Goal: Task Accomplishment & Management: Complete application form

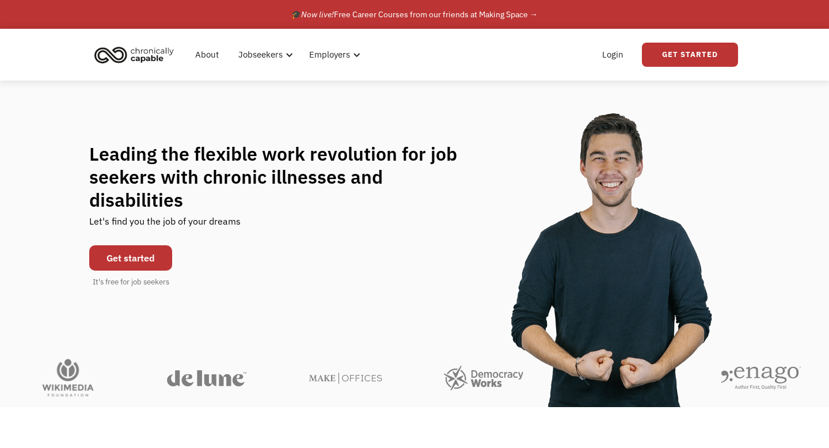
click at [141, 246] on link "Get started" at bounding box center [130, 257] width 83 height 25
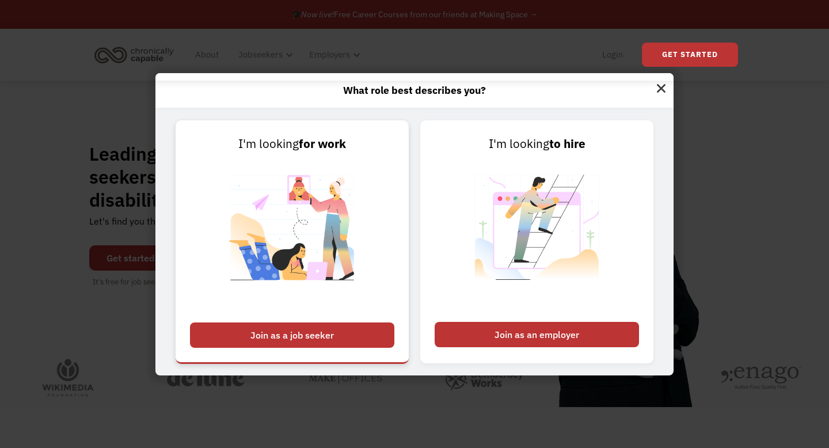
click at [330, 328] on div "Join as a job seeker" at bounding box center [292, 334] width 204 height 25
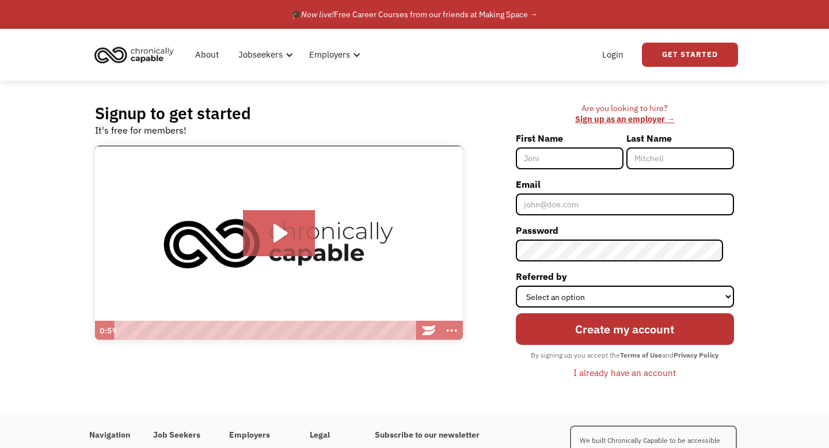
click at [556, 159] on input "First Name" at bounding box center [570, 158] width 108 height 22
type input "Achok"
type input "Alier"
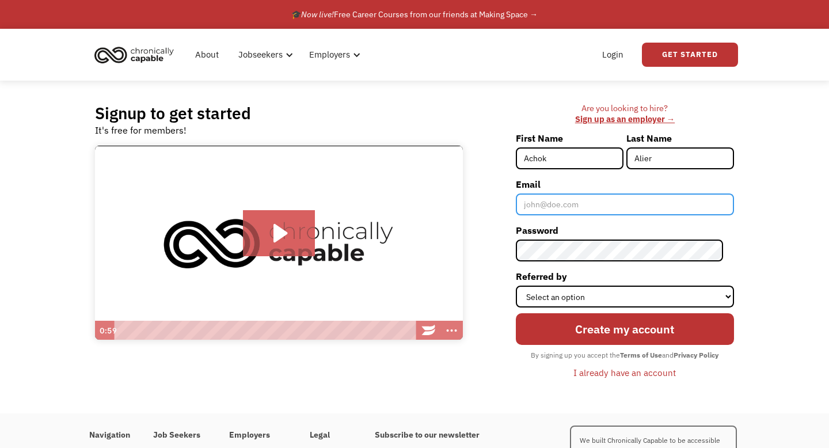
click at [591, 207] on input "Email" at bounding box center [625, 204] width 218 height 22
type input "[EMAIL_ADDRESS][DOMAIN_NAME]"
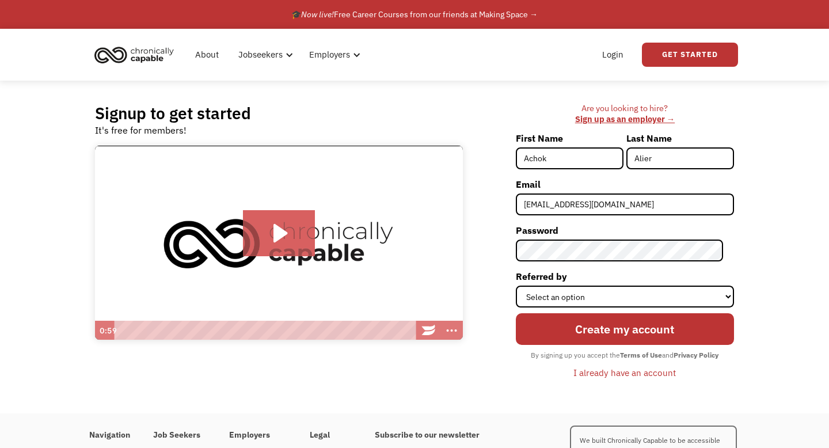
click at [597, 283] on label "Referred by" at bounding box center [625, 276] width 218 height 18
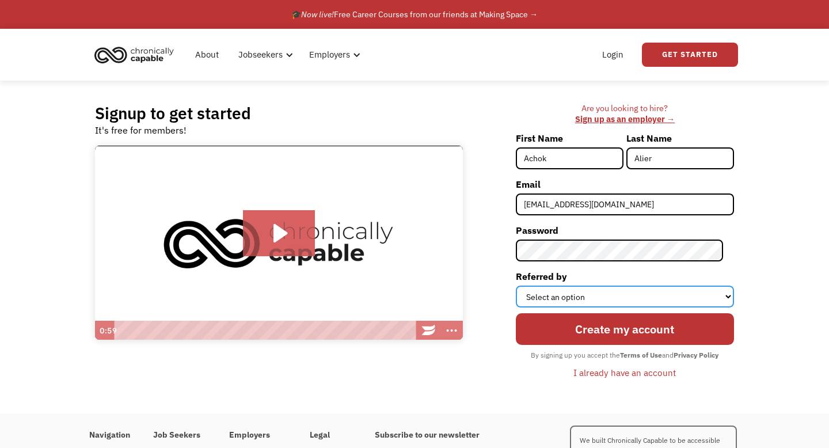
click at [597, 286] on select "Select an option Instagram Facebook Twitter Search Engine News Article Word of …" at bounding box center [625, 297] width 218 height 22
click at [597, 287] on select "Select an option Instagram Facebook Twitter Search Engine News Article Word of …" at bounding box center [625, 297] width 218 height 22
select select "Search Engine"
click at [526, 286] on select "Select an option Instagram Facebook Twitter Search Engine News Article Word of …" at bounding box center [625, 297] width 218 height 22
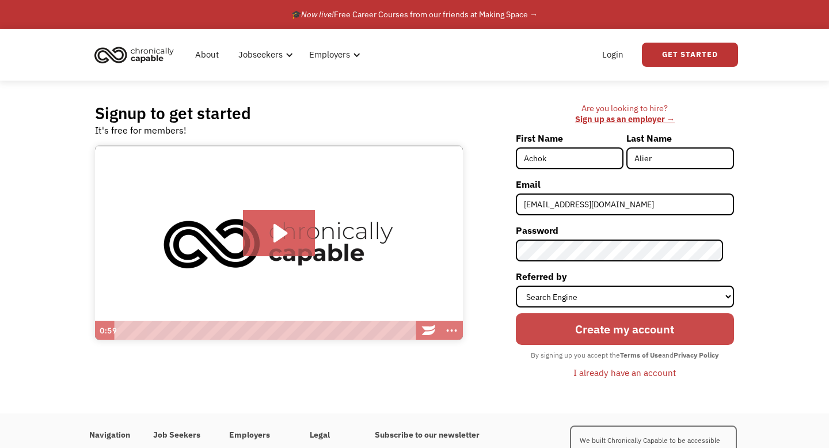
click at [588, 331] on input "Create my account" at bounding box center [625, 329] width 218 height 32
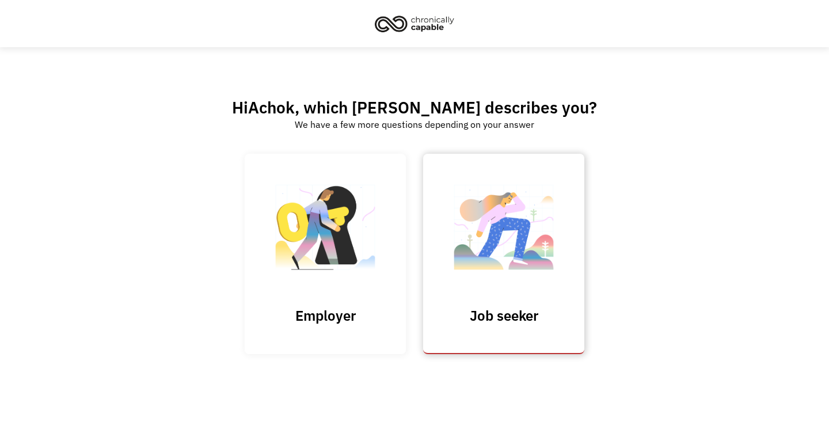
click at [481, 237] on img at bounding box center [503, 233] width 115 height 112
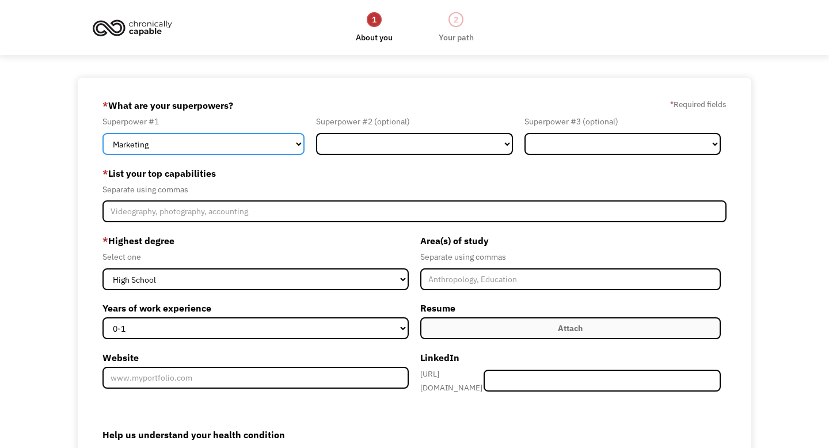
click at [297, 149] on select "Marketing Human Resources Finance Technology Operations Sales Industrial & Manu…" at bounding box center [203, 144] width 202 height 22
select select "Science & Education"
click at [102, 133] on select "Marketing Human Resources Finance Technology Operations Sales Industrial & Manu…" at bounding box center [203, 144] width 202 height 22
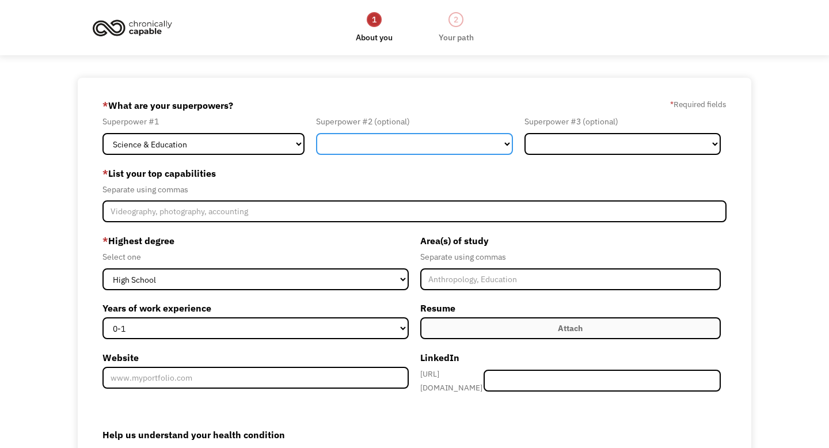
click at [368, 138] on select "Marketing Human Resources Finance Technology Operations Sales Industrial & Manu…" at bounding box center [414, 144] width 196 height 22
select select "Healthcare"
click at [316, 133] on select "Marketing Human Resources Finance Technology Operations Sales Industrial & Manu…" at bounding box center [414, 144] width 196 height 22
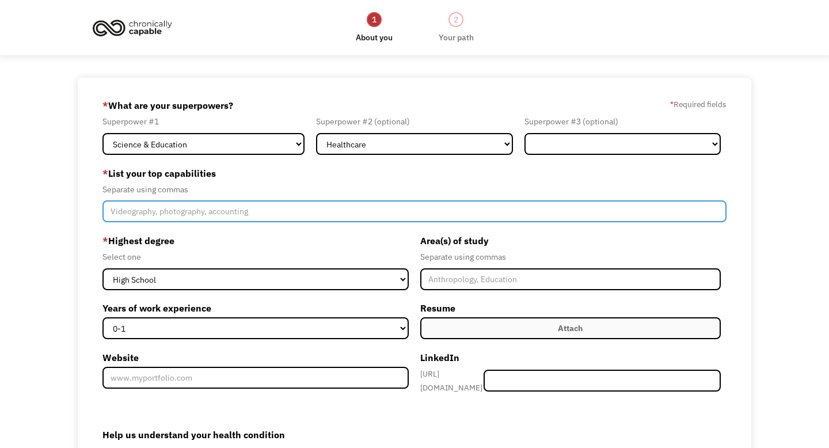
click at [207, 212] on input "Member-Create-Step1" at bounding box center [414, 211] width 624 height 22
type input "life science writing, clinical research coordinator,"
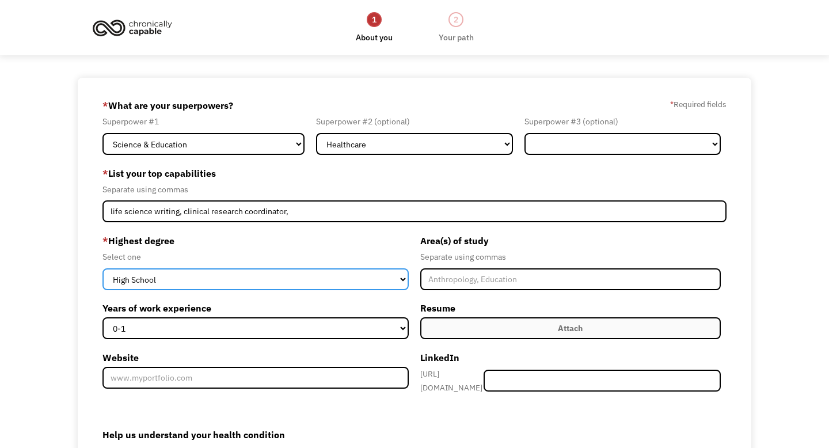
click at [159, 280] on select "High School Associates Bachelors Master's PhD" at bounding box center [255, 279] width 306 height 22
select select "masters"
click at [102, 268] on select "High School Associates Bachelors Master's PhD" at bounding box center [255, 279] width 306 height 22
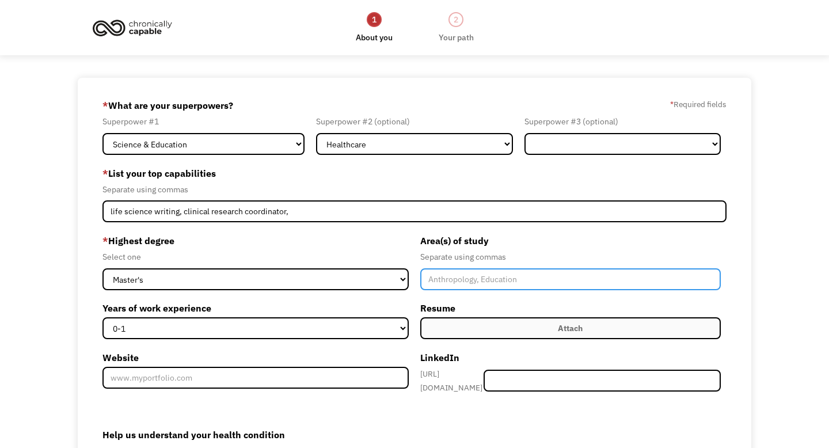
click at [446, 278] on input "Member-Create-Step1" at bounding box center [570, 279] width 300 height 22
type input "Biology, Biomedical Science, Clinical Research"
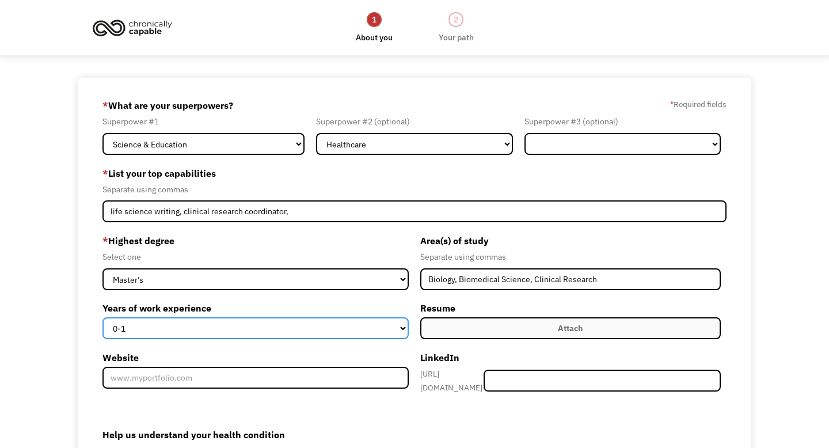
click at [157, 331] on select "0-1 2-4 5-10 11-15 15+" at bounding box center [255, 328] width 306 height 22
select select "5-10"
click at [102, 317] on select "0-1 2-4 5-10 11-15 15+" at bounding box center [255, 328] width 306 height 22
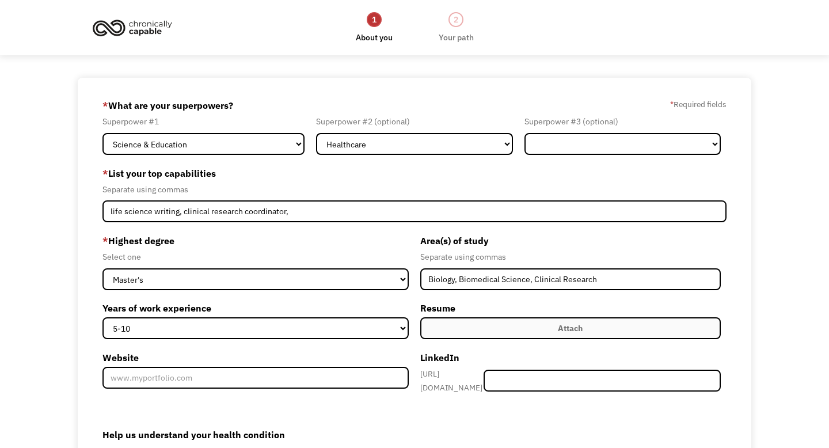
click at [466, 344] on div "Area(s) of study Separate using commas Biology, Biomedical Science, Clinical Re…" at bounding box center [570, 317] width 312 height 172
click at [466, 337] on label "Attach" at bounding box center [570, 328] width 300 height 22
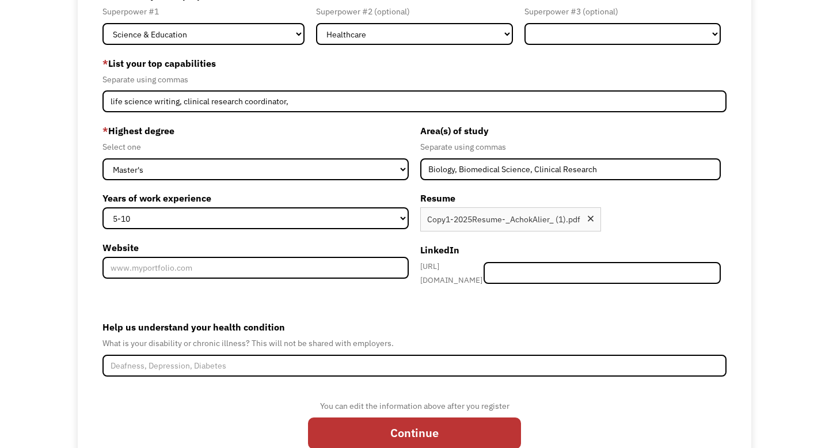
scroll to position [145, 0]
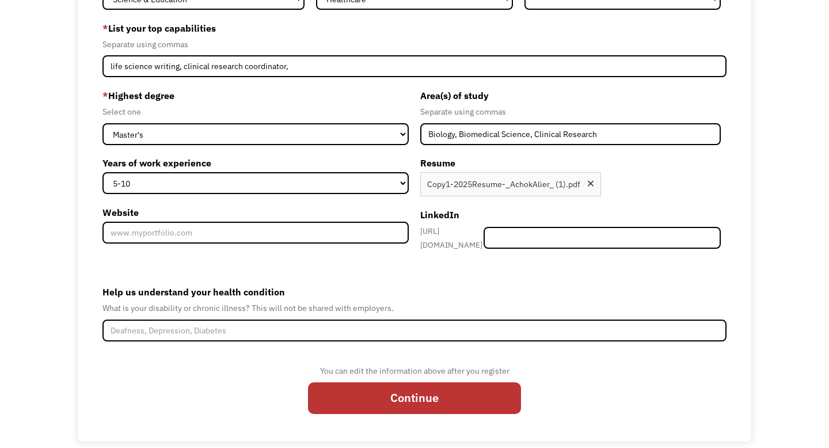
click at [257, 404] on div "You can edit the information above after you register Continue" at bounding box center [414, 393] width 624 height 59
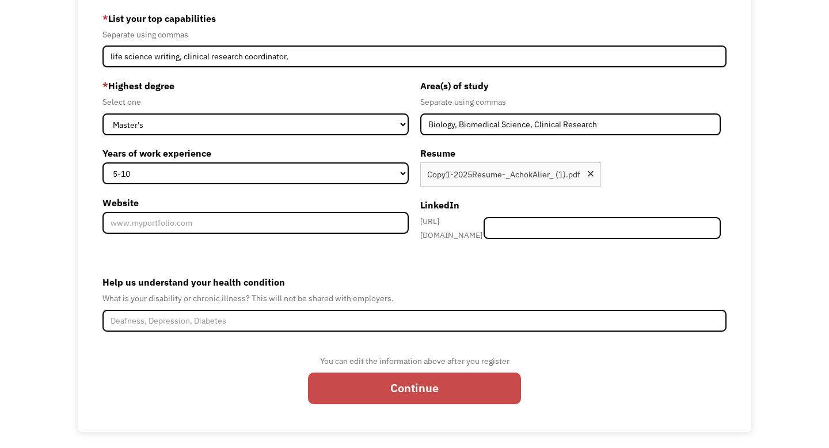
click at [412, 383] on input "Continue" at bounding box center [414, 388] width 213 height 32
type input "Please wait..."
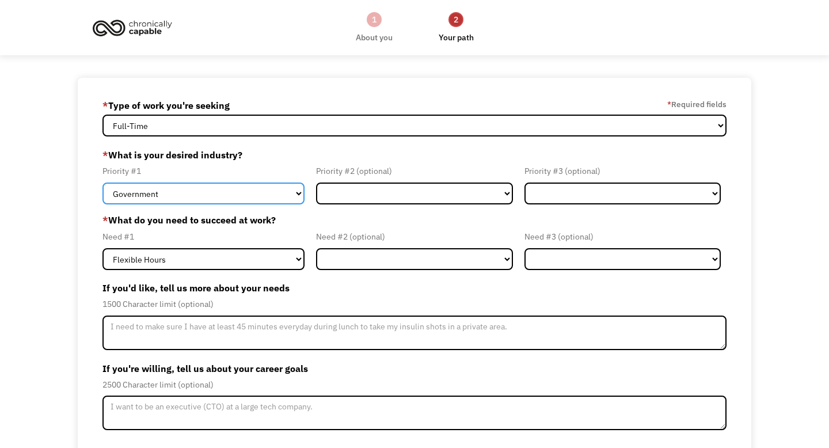
click at [273, 193] on select "Government Finance & Insurance Health & Social Care Tech & Engineering Creative…" at bounding box center [203, 193] width 202 height 22
select select "Health & Social Care"
click at [102, 182] on select "Government Finance & Insurance Health & Social Care Tech & Engineering Creative…" at bounding box center [203, 193] width 202 height 22
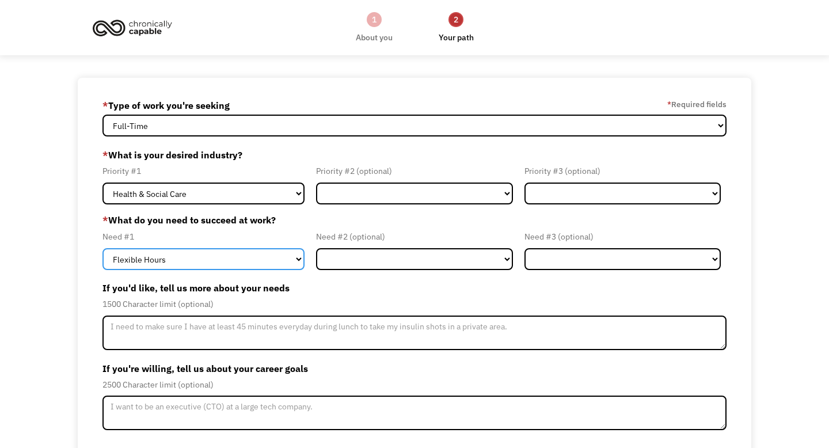
click at [253, 265] on select "Flexible Hours Remote Work Service Animal On-site Accommodations Visual Support…" at bounding box center [203, 259] width 202 height 22
select select "Remote Work"
click at [102, 248] on select "Flexible Hours Remote Work Service Animal On-site Accommodations Visual Support…" at bounding box center [203, 259] width 202 height 22
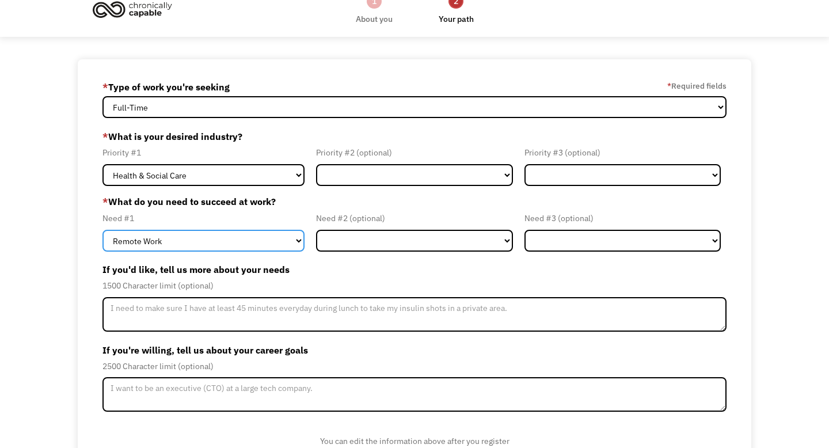
scroll to position [82, 0]
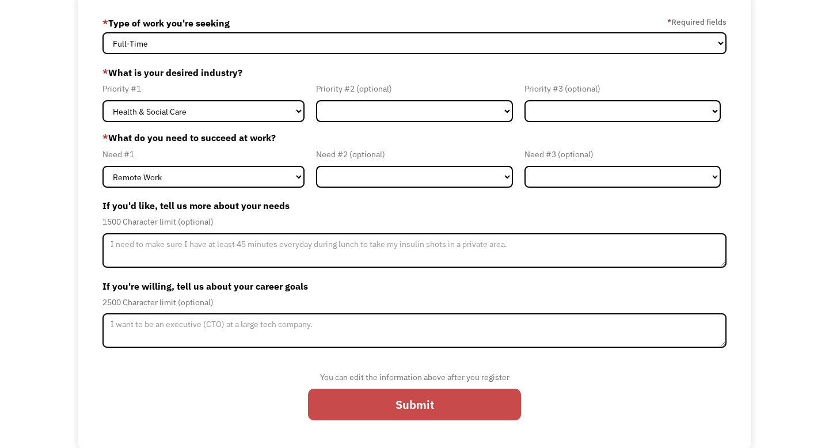
click at [423, 401] on input "Submit" at bounding box center [414, 405] width 213 height 32
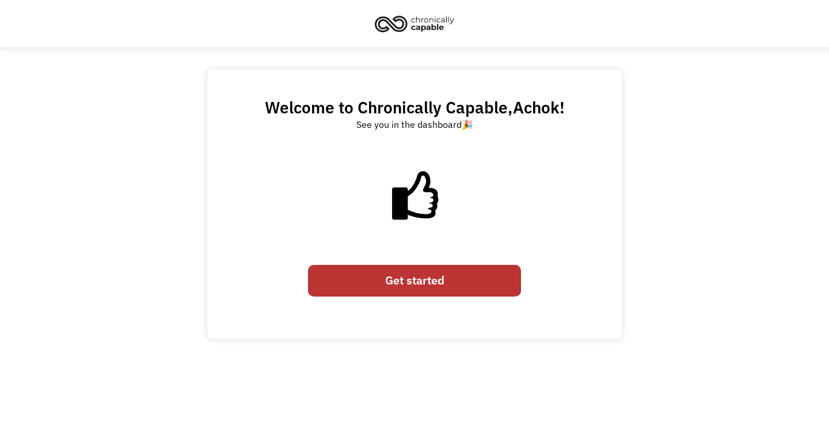
click at [424, 277] on link "Get started" at bounding box center [414, 281] width 213 height 32
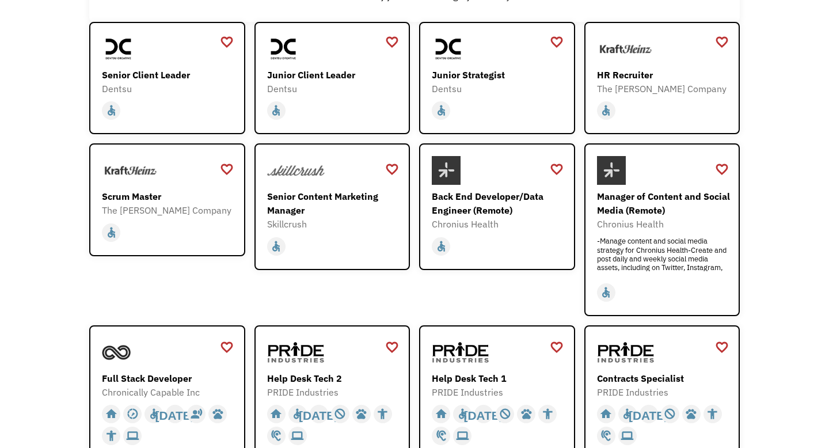
scroll to position [299, 0]
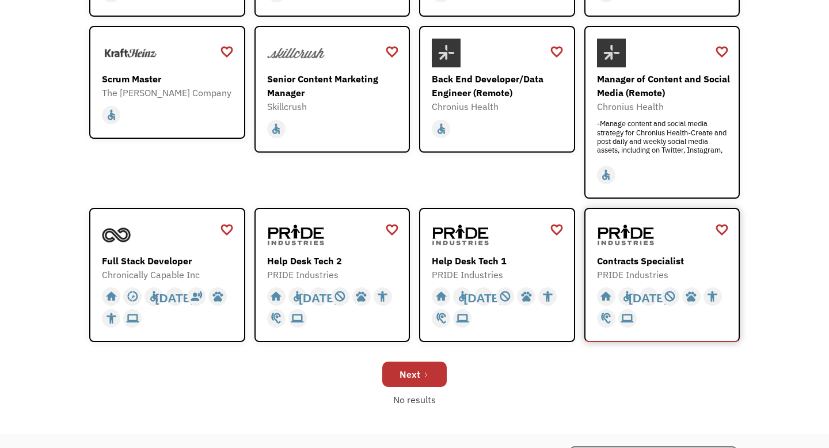
click at [622, 266] on div "Contracts Specialist" at bounding box center [664, 261] width 134 height 14
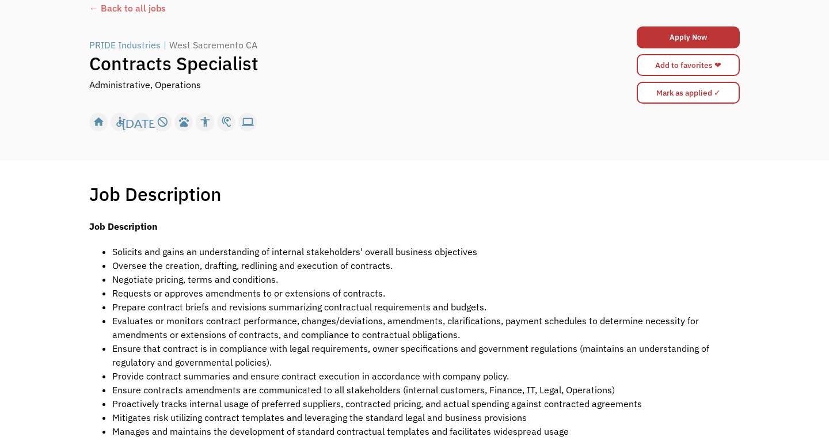
scroll to position [44, 0]
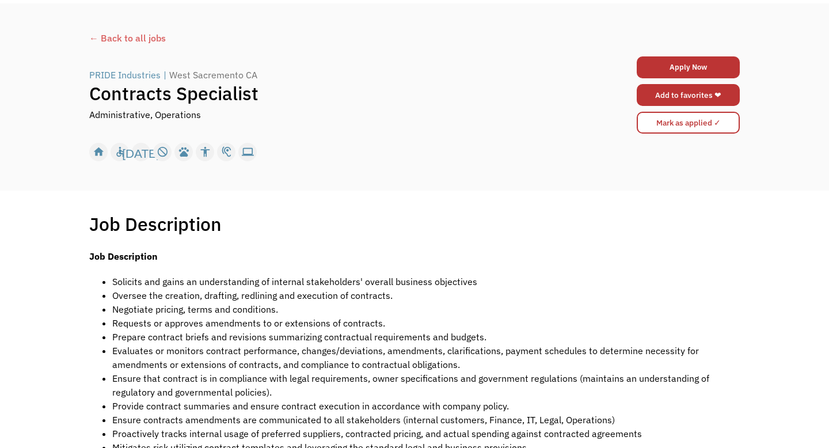
click at [677, 102] on link "Add to favorites ❤" at bounding box center [688, 95] width 103 height 22
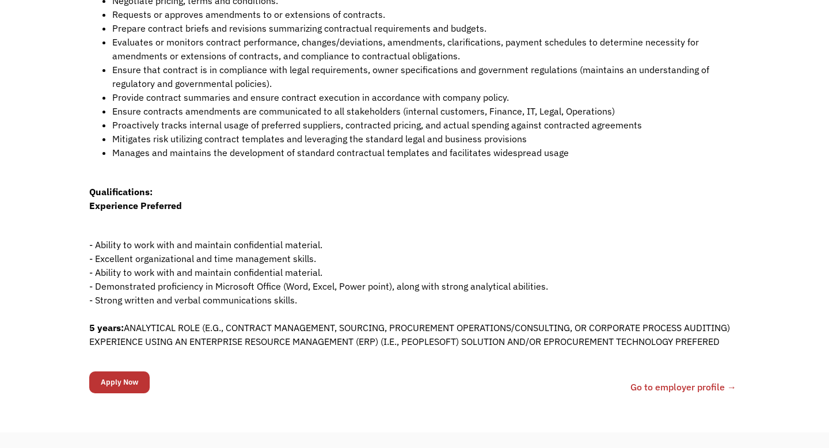
scroll to position [0, 0]
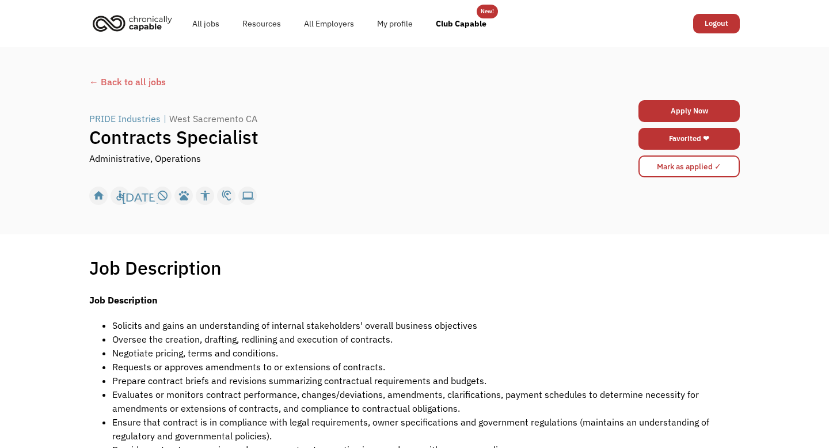
click at [145, 31] on img "home" at bounding box center [132, 22] width 86 height 25
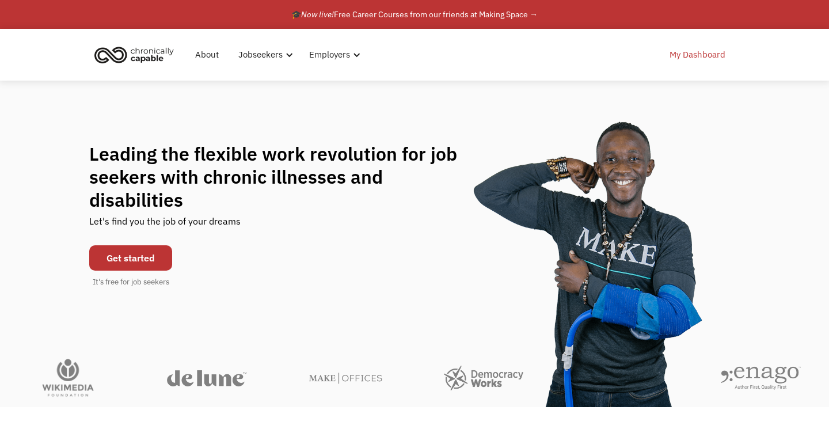
click at [692, 58] on link "My Dashboard" at bounding box center [698, 54] width 70 height 37
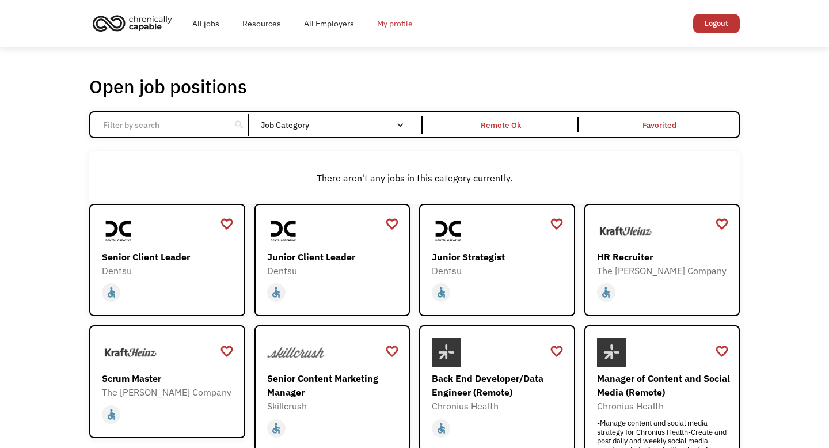
click at [390, 22] on link "My profile" at bounding box center [395, 23] width 59 height 37
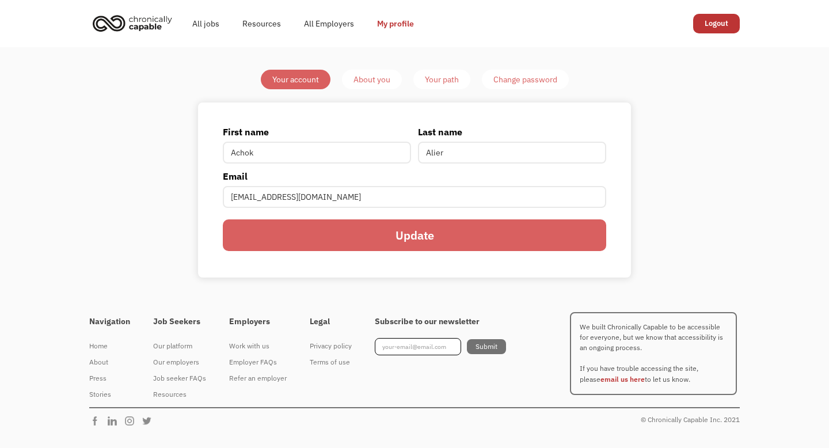
click at [383, 83] on div "About you" at bounding box center [371, 80] width 37 height 14
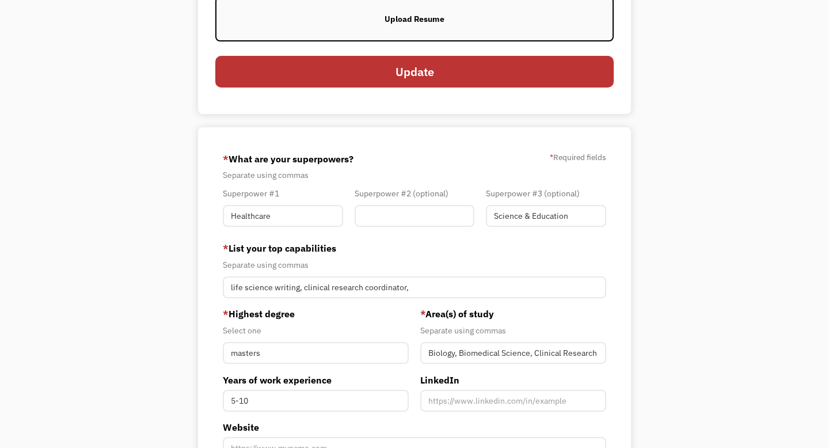
scroll to position [319, 0]
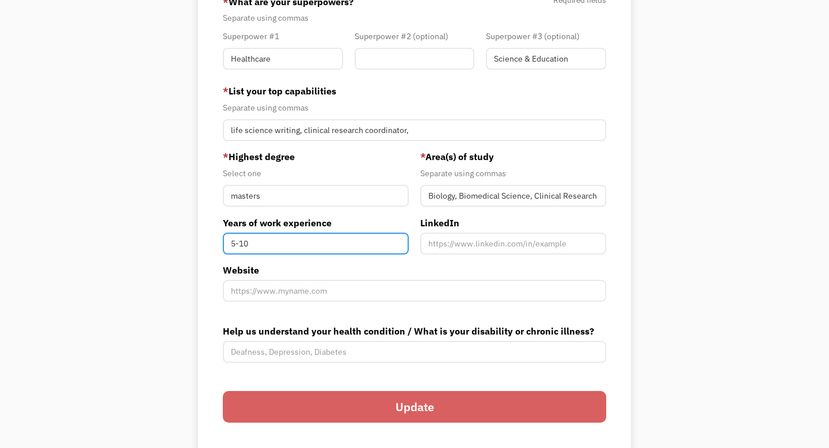
click at [272, 240] on input "5-10" at bounding box center [316, 244] width 186 height 22
type input "5"
click at [202, 279] on div "68accf3ec5f27efc1ed771a9 [EMAIL_ADDRESS][DOMAIN_NAME] [PERSON_NAME] Search Engi…" at bounding box center [414, 214] width 433 height 488
click at [252, 246] on input "Years of work experience" at bounding box center [316, 244] width 186 height 22
type input "4"
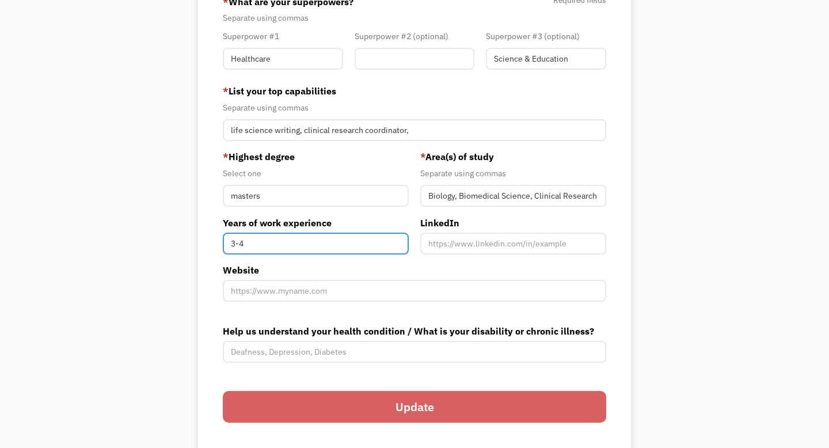
type input "3-4"
click at [89, 336] on div "Your Account About you Your Path Change password Resume View your current resum…" at bounding box center [414, 104] width 829 height 752
click at [375, 404] on input "Update" at bounding box center [414, 407] width 383 height 32
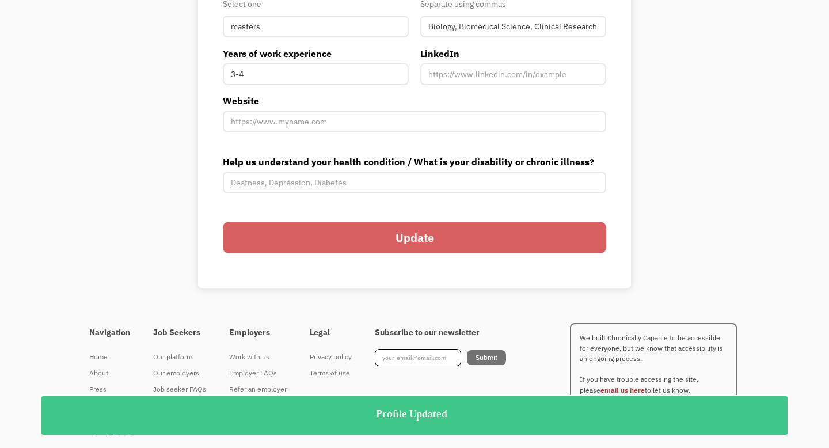
scroll to position [0, 0]
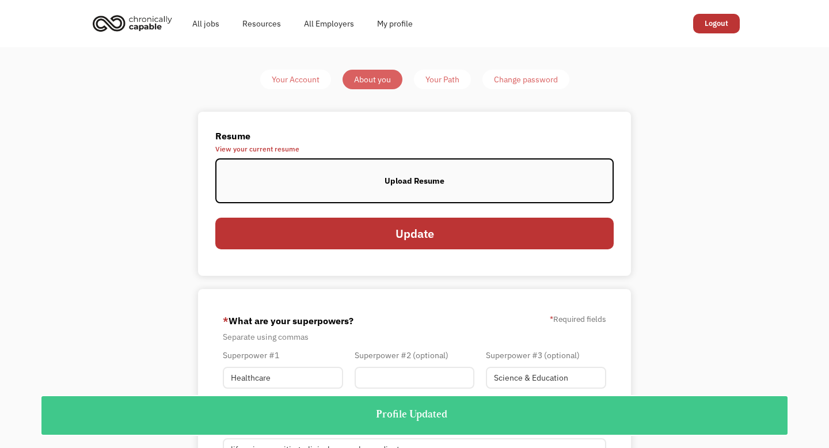
click at [443, 68] on div "Your Account About you Your Path Change password Resume View your current resum…" at bounding box center [414, 423] width 829 height 752
click at [443, 73] on div "Your Path" at bounding box center [442, 80] width 34 height 14
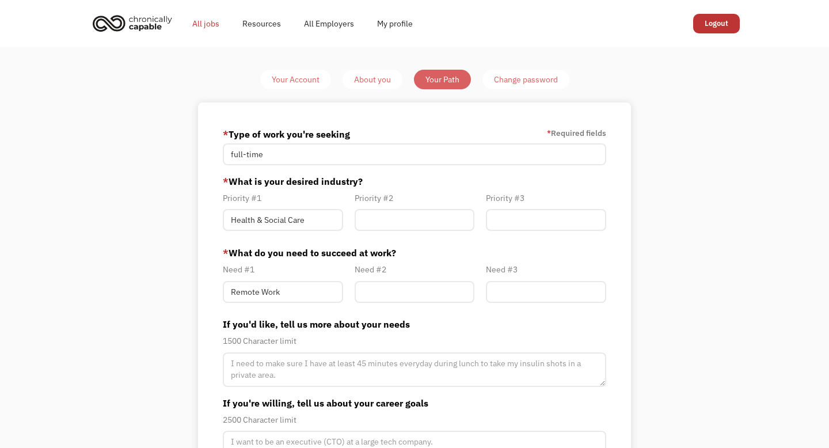
click at [197, 22] on link "All jobs" at bounding box center [206, 23] width 50 height 37
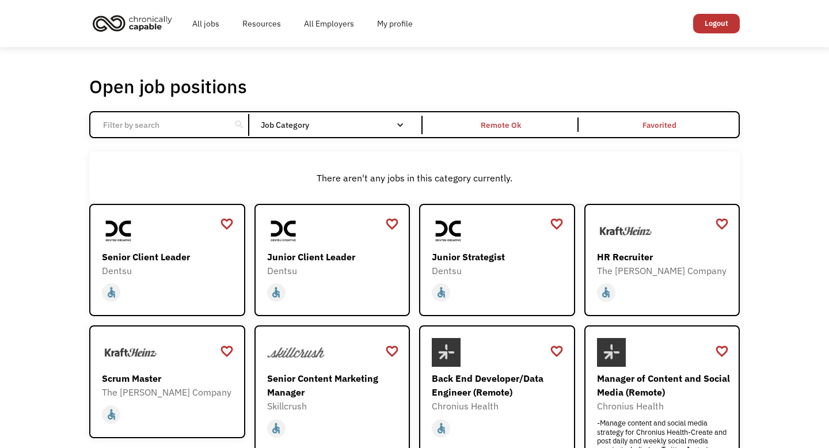
click at [390, 183] on div "There aren't any jobs in this category currently." at bounding box center [414, 178] width 639 height 14
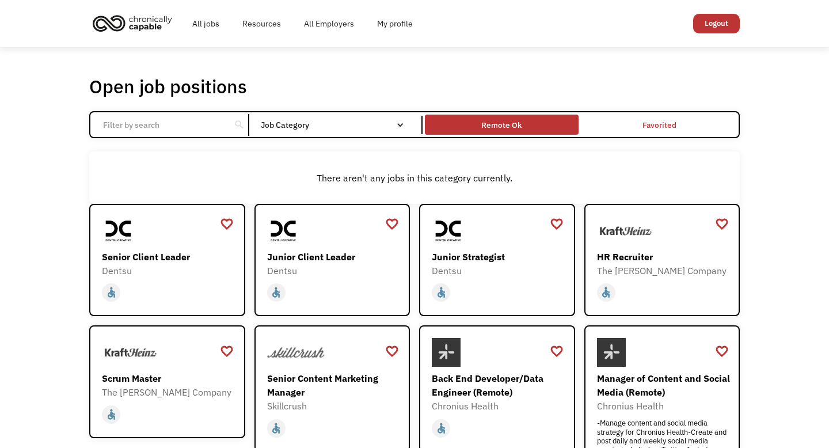
click at [516, 123] on div "Remote Ok" at bounding box center [501, 125] width 40 height 14
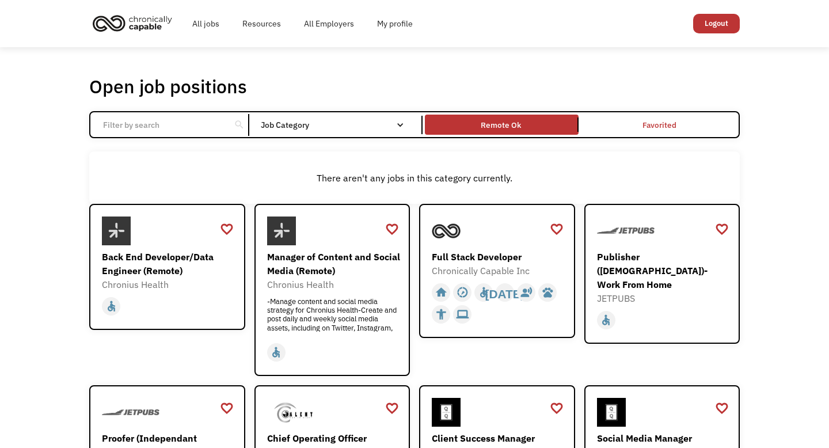
click at [497, 112] on link "Remote Ok" at bounding box center [502, 124] width 158 height 25
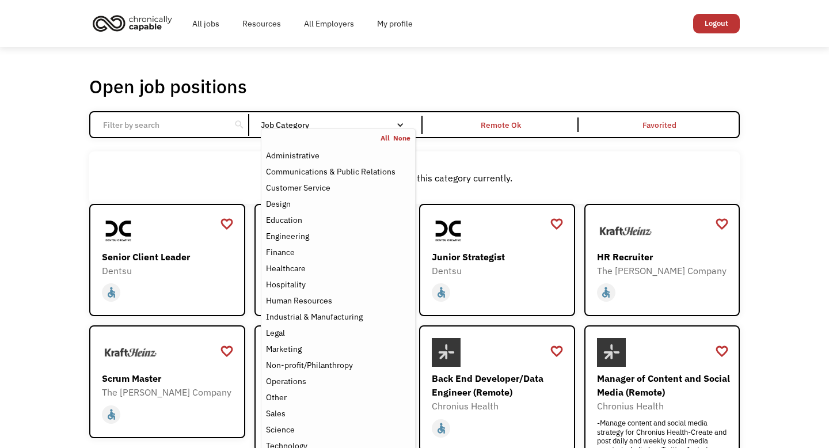
click at [385, 138] on link "All" at bounding box center [386, 138] width 13 height 9
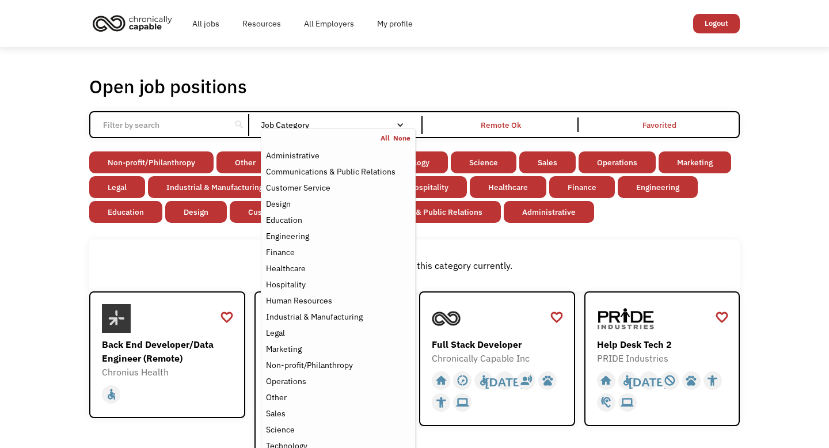
click at [497, 269] on div "There aren't any jobs in this category currently." at bounding box center [414, 265] width 639 height 14
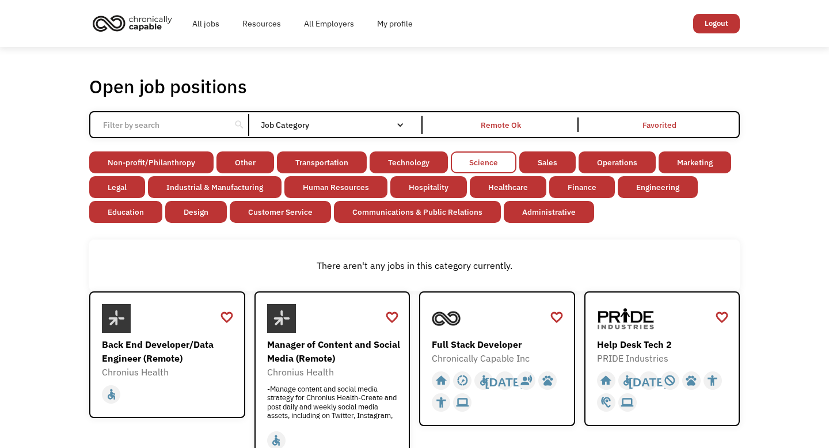
click at [468, 168] on link "Science" at bounding box center [484, 162] width 66 height 22
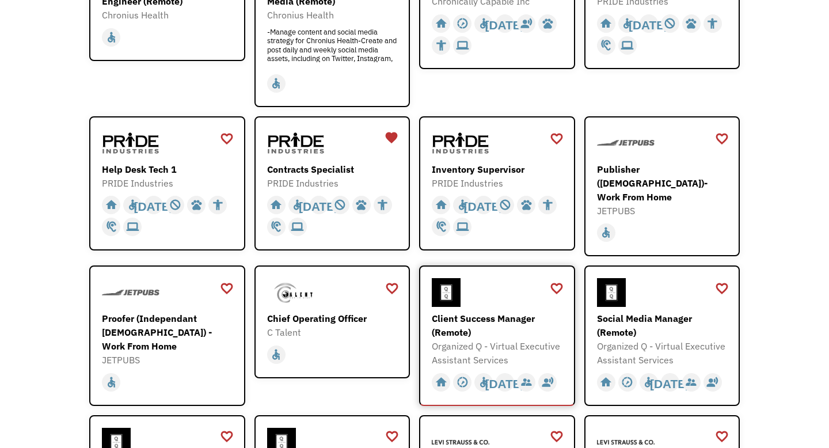
scroll to position [475, 0]
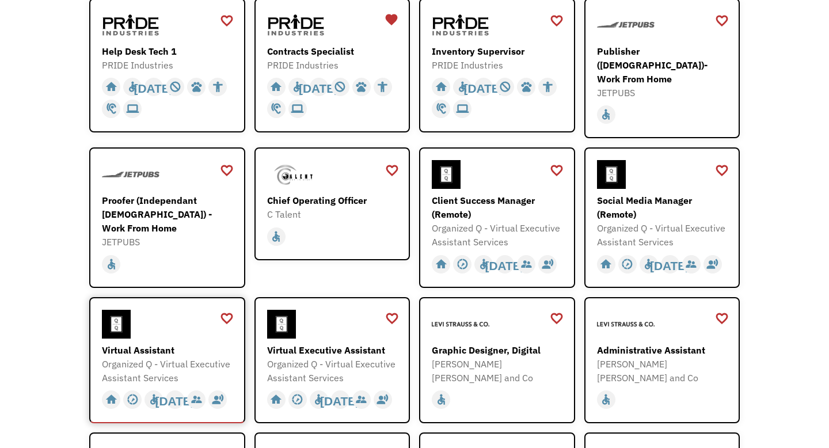
click at [129, 346] on div "Virtual Assistant" at bounding box center [169, 350] width 134 height 14
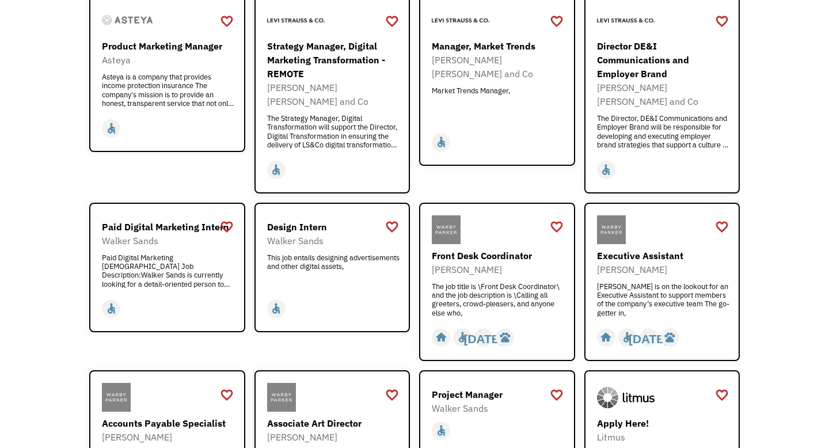
scroll to position [960, 0]
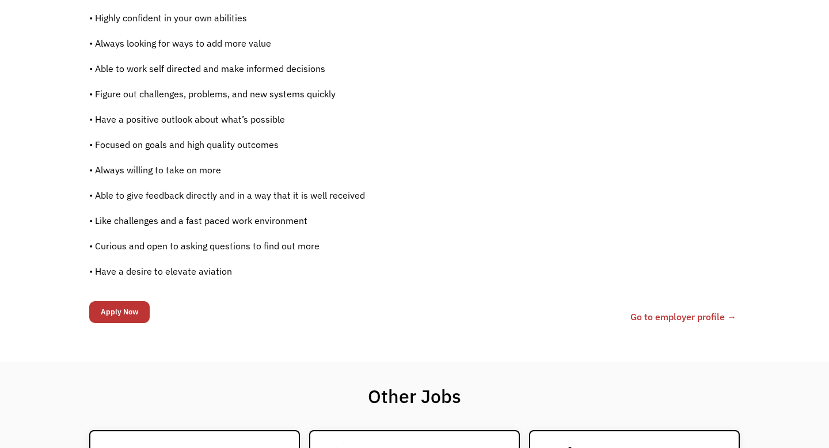
scroll to position [886, 0]
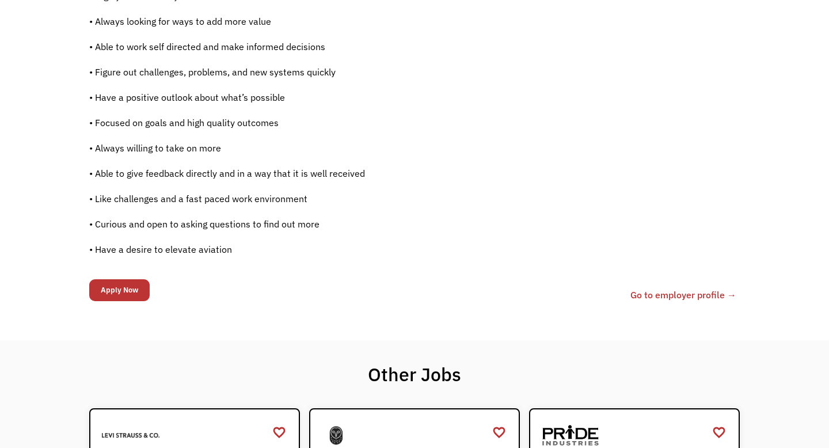
click at [665, 289] on link "Go to employer profile →" at bounding box center [683, 295] width 106 height 14
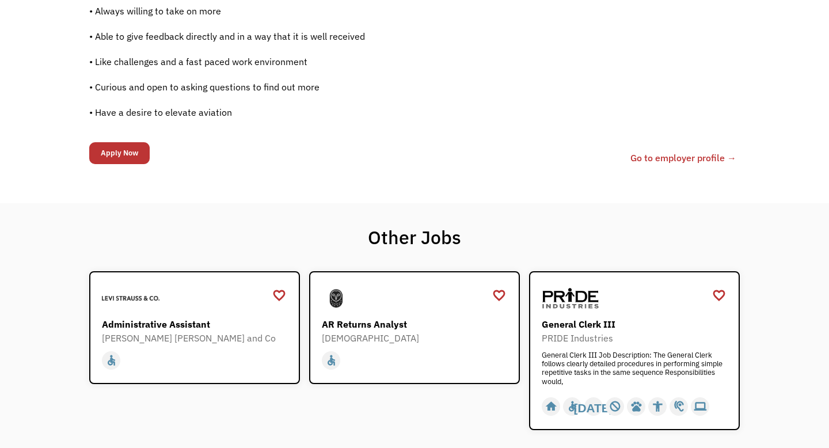
scroll to position [1164, 0]
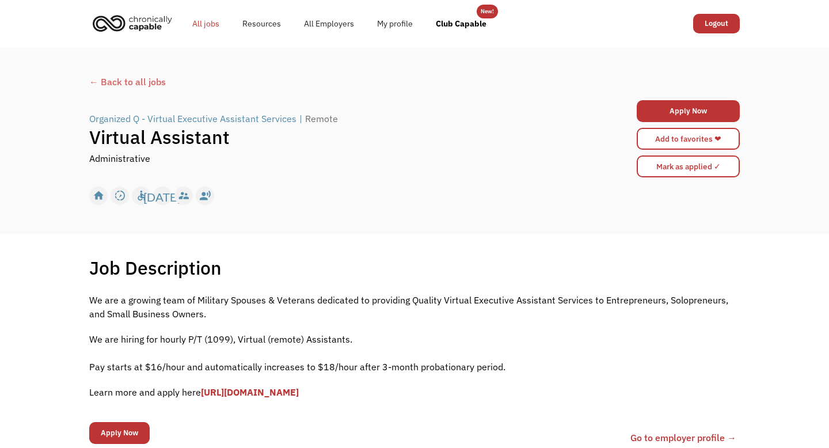
click at [203, 20] on link "All jobs" at bounding box center [206, 23] width 50 height 37
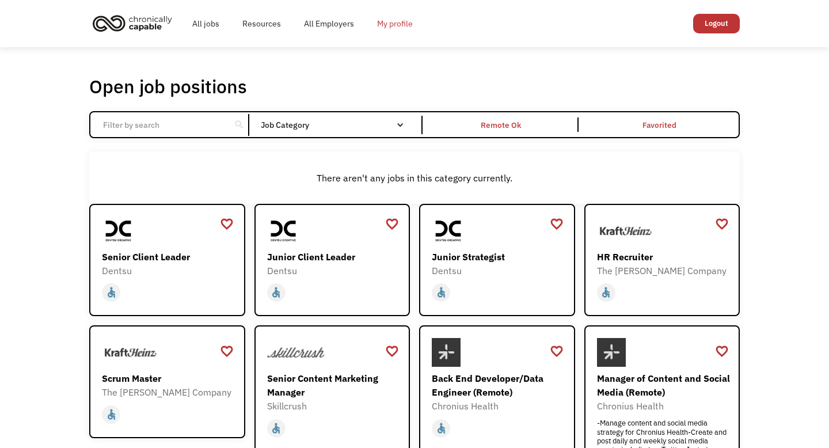
click at [401, 25] on link "My profile" at bounding box center [395, 23] width 59 height 37
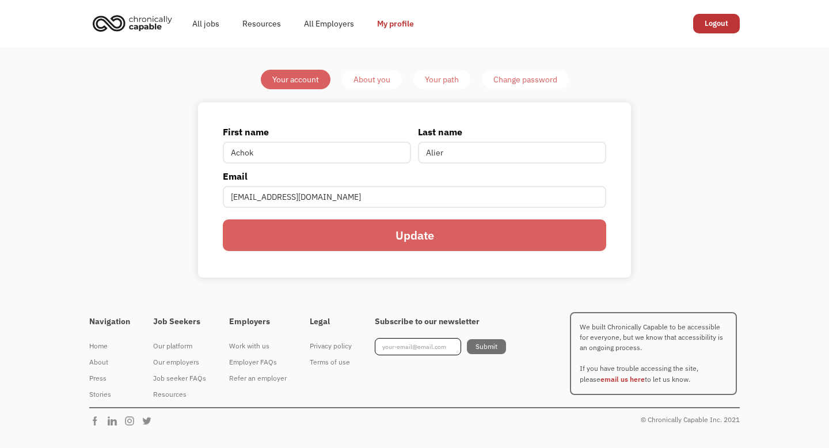
click at [380, 73] on div "About you" at bounding box center [371, 80] width 37 height 14
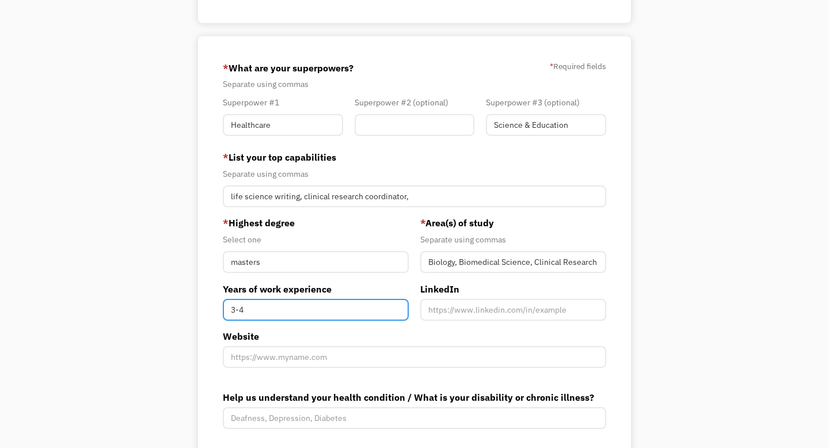
click at [262, 304] on input "3-4" at bounding box center [316, 310] width 186 height 22
click at [254, 307] on input "3-4" at bounding box center [316, 310] width 186 height 22
type input "3"
type input "1-3"
click at [81, 342] on div "Your Account About you Your Path Change password Resume View your current resum…" at bounding box center [414, 171] width 829 height 752
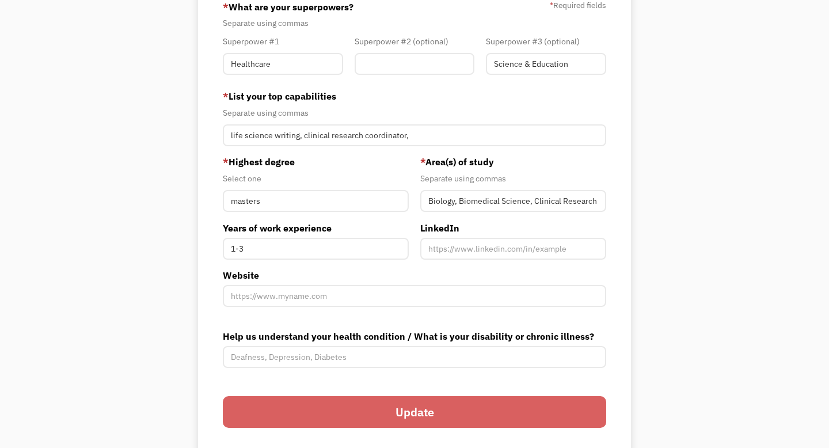
scroll to position [317, 0]
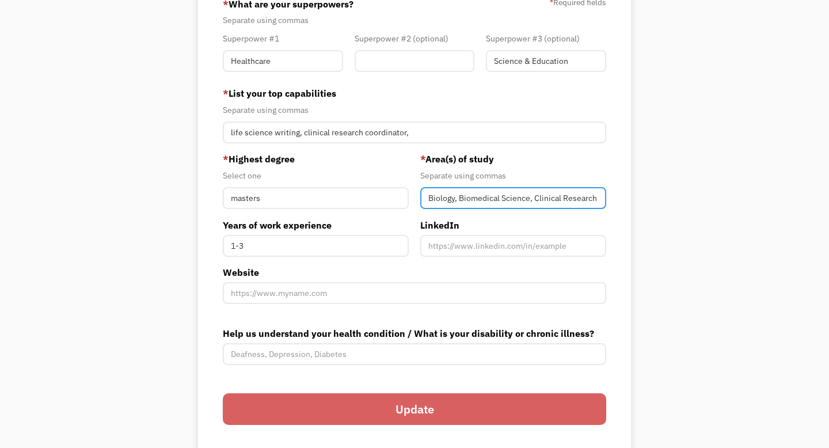
click at [599, 198] on input "Biology, Biomedical Science, Clinical Research" at bounding box center [513, 198] width 186 height 22
type input "Biology, Biomedical Science, Clinical Research, health"
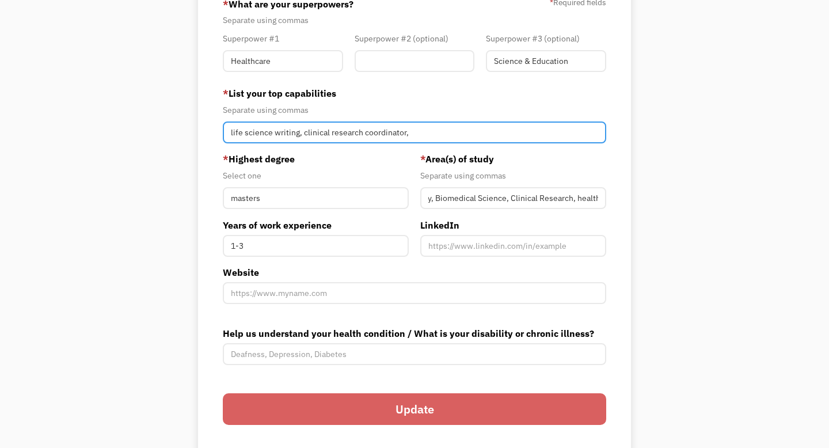
scroll to position [0, 0]
drag, startPoint x: 272, startPoint y: 132, endPoint x: 175, endPoint y: 128, distance: 97.4
click at [178, 130] on div "Your Account About you Your Path Change password Resume View your current resum…" at bounding box center [414, 106] width 541 height 707
type input "medical writing, clinical research coordinator,"
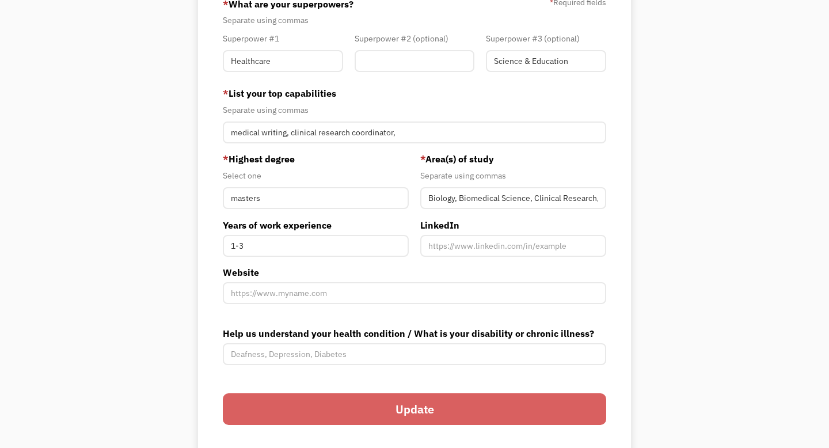
click at [0, 118] on div "Your Account About you Your Path Change password Resume View your current resum…" at bounding box center [414, 107] width 829 height 752
click at [523, 63] on input "Science & Education" at bounding box center [546, 61] width 120 height 22
drag, startPoint x: 588, startPoint y: 58, endPoint x: 476, endPoint y: 58, distance: 111.7
click at [477, 58] on div "Superpower #1 Healthcare Superpower #2 (optional) Superpower #3 (optional) Scie…" at bounding box center [414, 55] width 395 height 46
click at [406, 70] on input "Member-You-Update" at bounding box center [415, 61] width 120 height 22
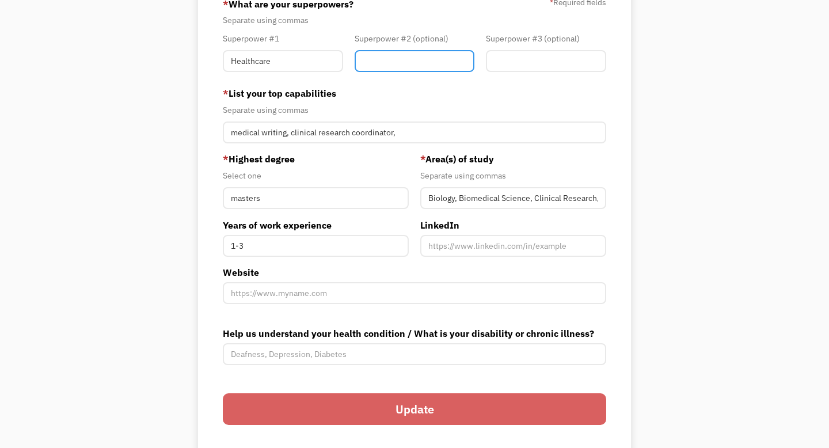
paste input "Science & Education"
type input "Science & Education"
click at [420, 95] on label "* List your top capabilities" at bounding box center [414, 93] width 383 height 14
click at [420, 413] on input "Update" at bounding box center [414, 409] width 383 height 32
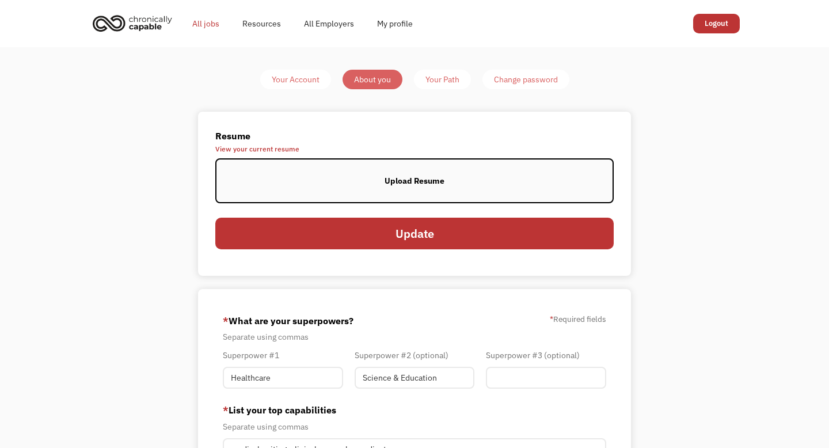
click at [215, 26] on link "All jobs" at bounding box center [206, 23] width 50 height 37
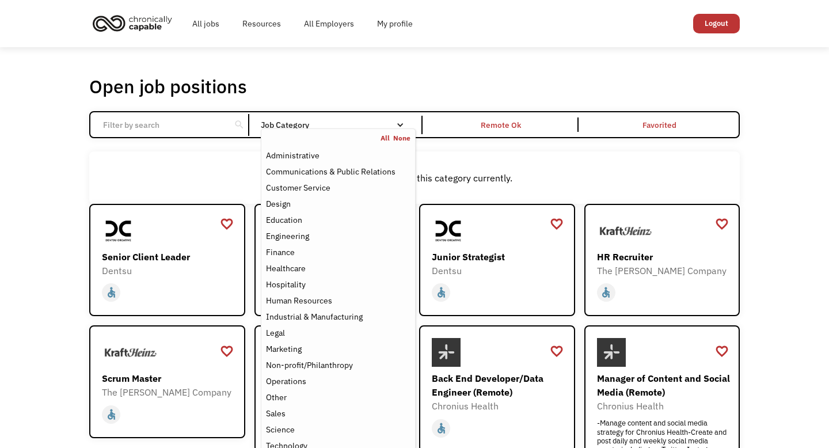
click at [378, 119] on div "Job Category" at bounding box center [338, 125] width 155 height 18
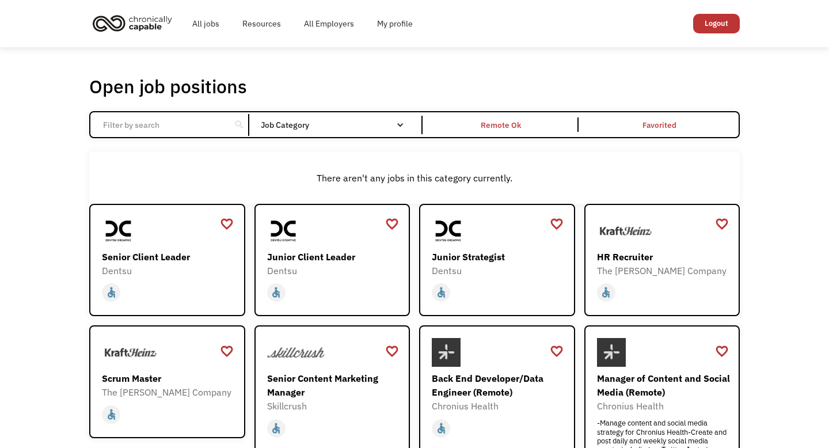
click at [401, 124] on div "Email Form" at bounding box center [400, 125] width 8 height 8
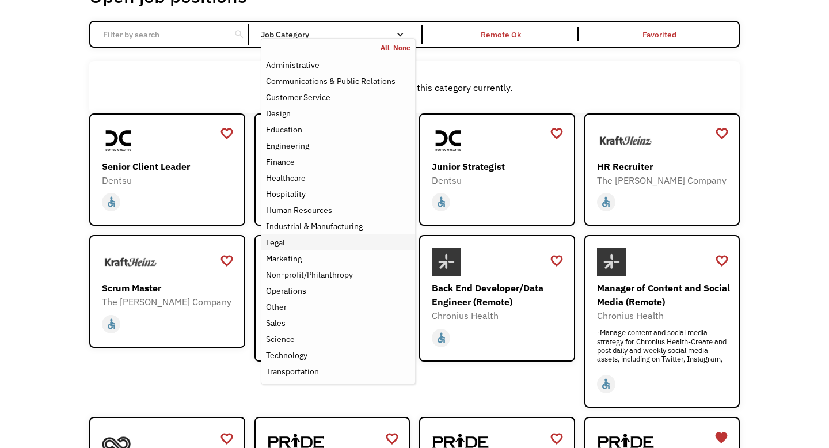
scroll to position [93, 0]
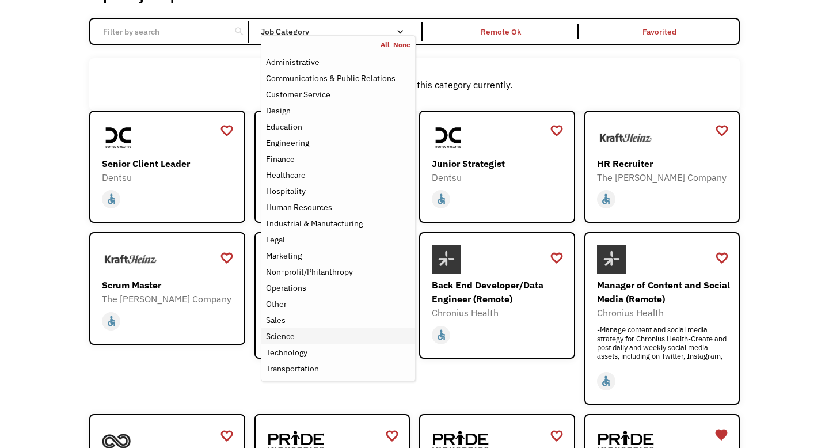
click at [338, 328] on link "Sales" at bounding box center [338, 320] width 154 height 16
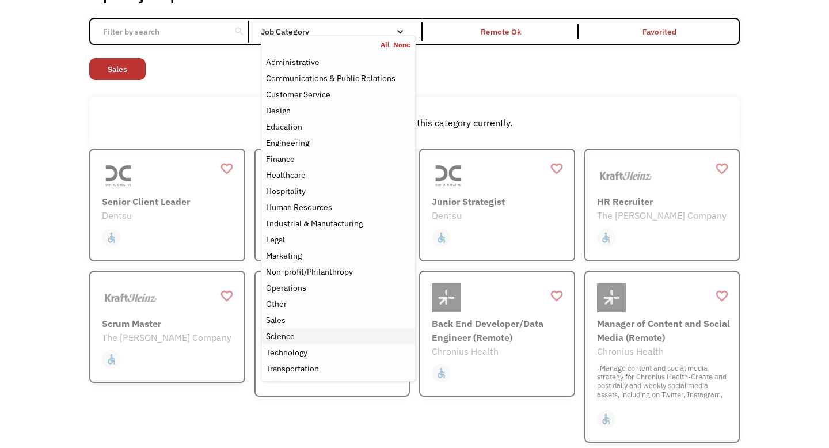
scroll to position [89, 0]
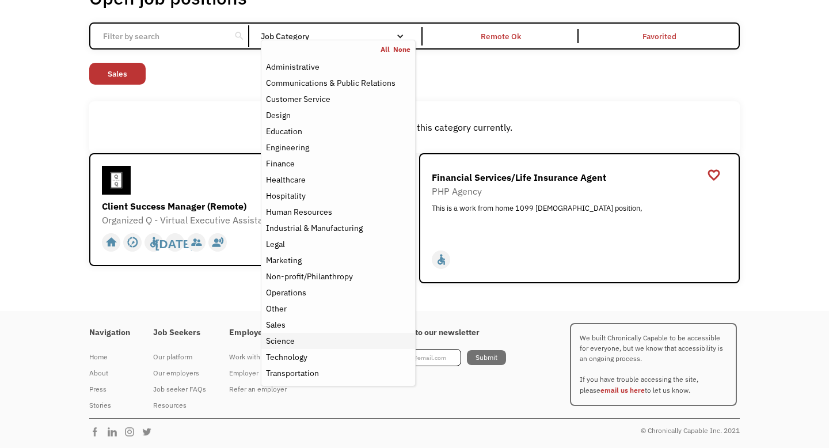
click at [336, 339] on div "Science" at bounding box center [338, 341] width 144 height 14
click at [185, 121] on div "There aren't any jobs in this category currently." at bounding box center [414, 127] width 639 height 14
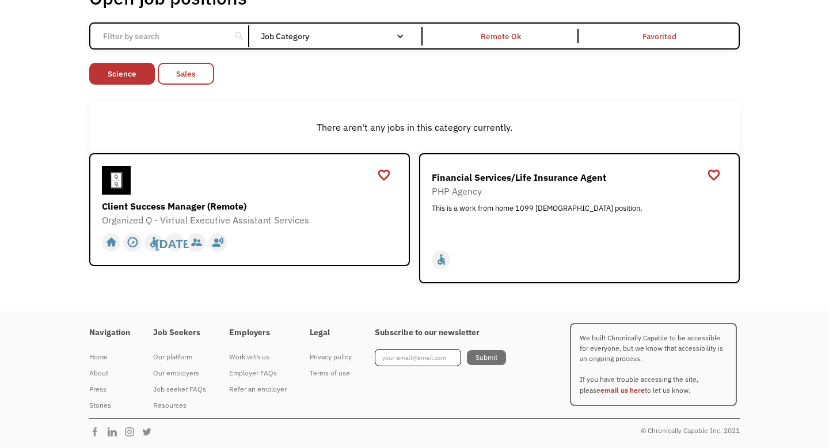
click at [171, 77] on link "Sales" at bounding box center [186, 74] width 56 height 22
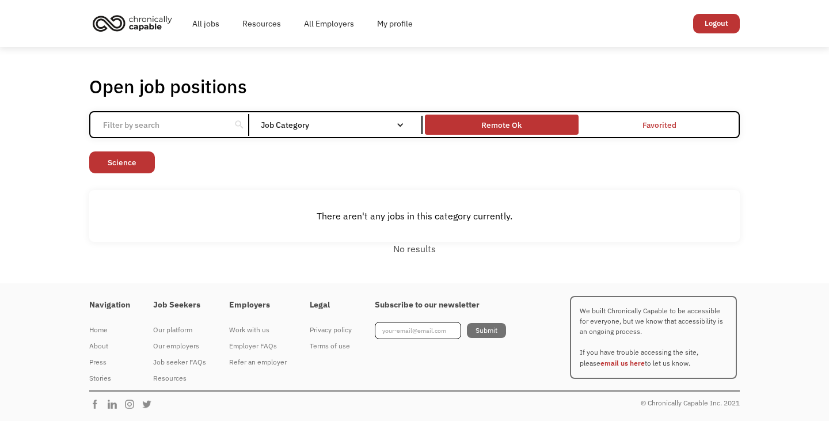
click at [499, 129] on div "Remote Ok" at bounding box center [501, 125] width 40 height 14
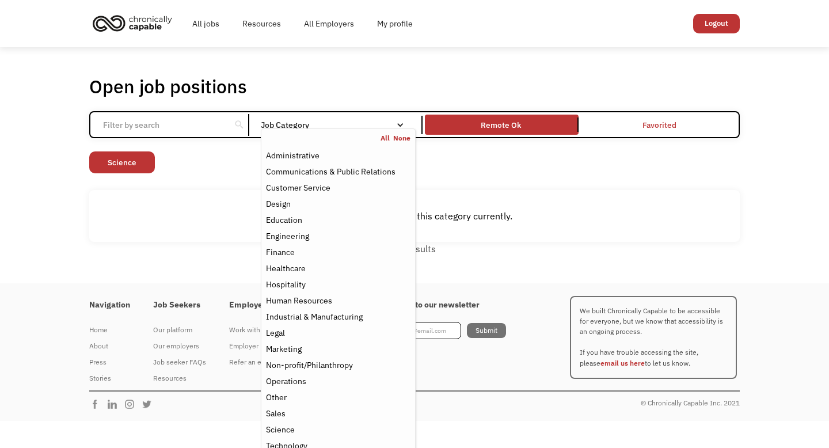
click at [356, 124] on div "Job Category" at bounding box center [338, 125] width 155 height 8
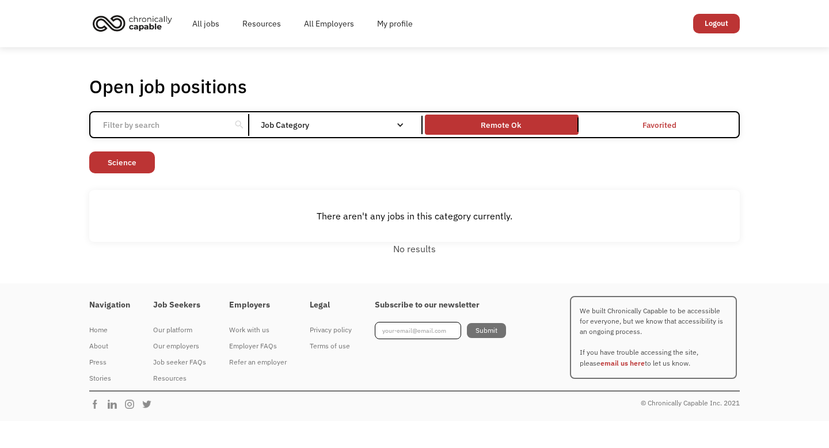
click at [356, 124] on div "Job Category" at bounding box center [338, 125] width 155 height 8
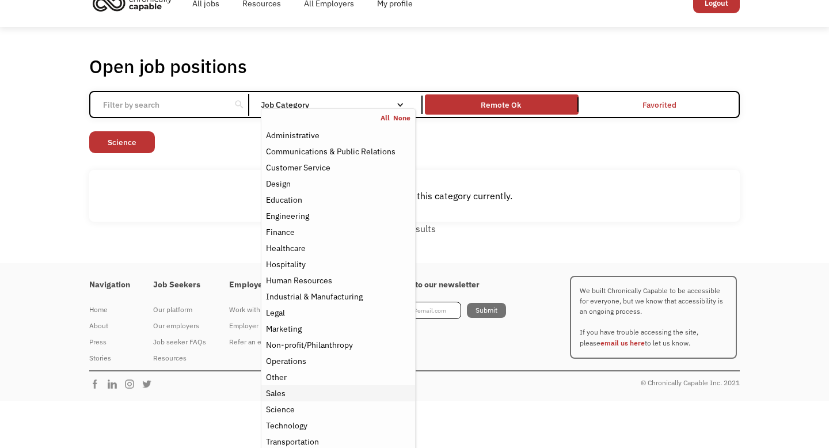
scroll to position [26, 0]
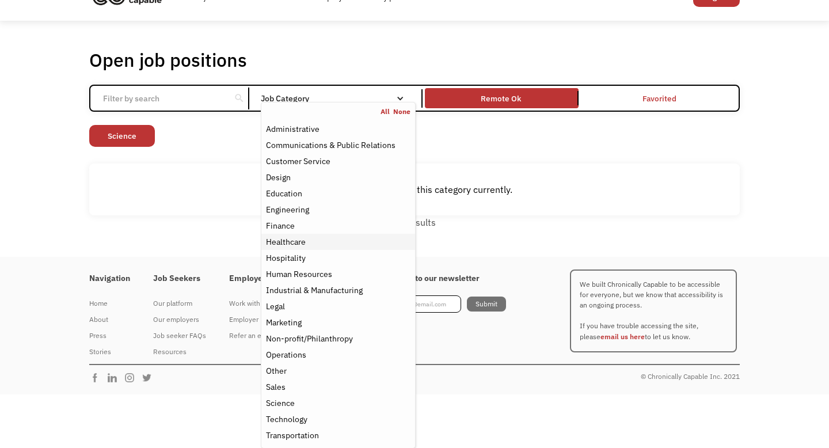
click at [298, 241] on div "Healthcare" at bounding box center [286, 242] width 40 height 14
click at [652, 147] on div "Non-profit/Philanthropy Other Transportation Technology Science Sales Operation…" at bounding box center [414, 137] width 650 height 25
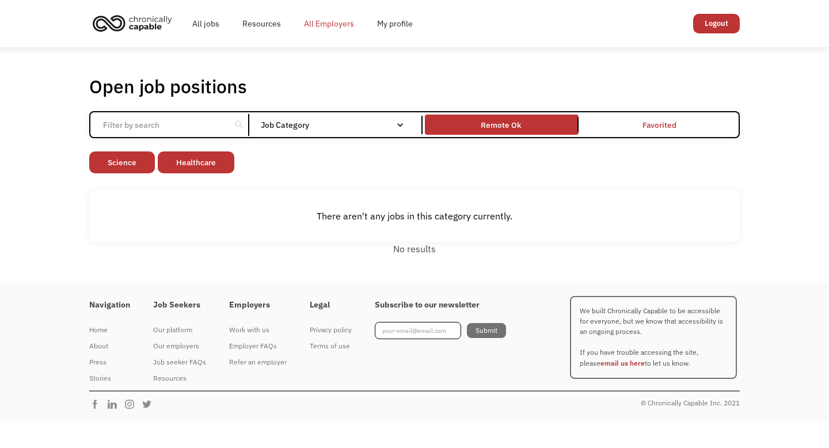
click at [319, 29] on link "All Employers" at bounding box center [328, 23] width 73 height 37
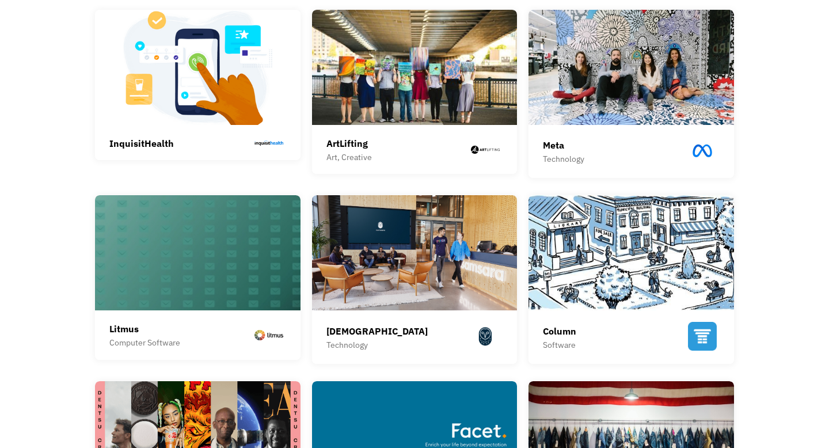
scroll to position [318, 0]
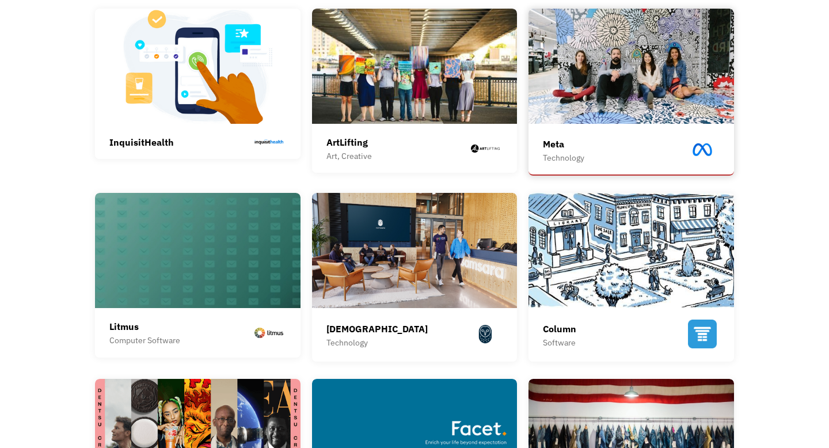
click at [562, 155] on div "Technology" at bounding box center [563, 158] width 41 height 14
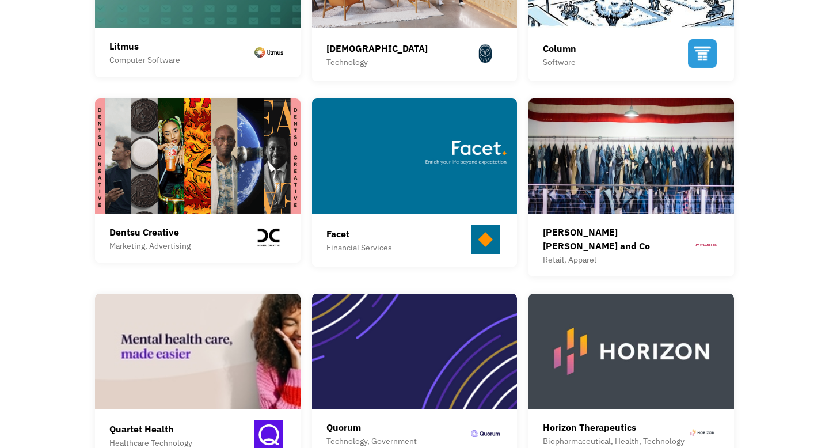
scroll to position [631, 0]
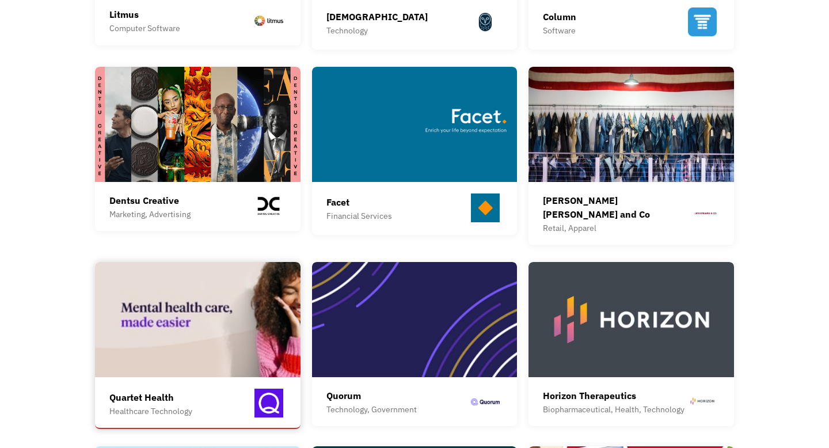
click at [176, 356] on img at bounding box center [197, 319] width 205 height 115
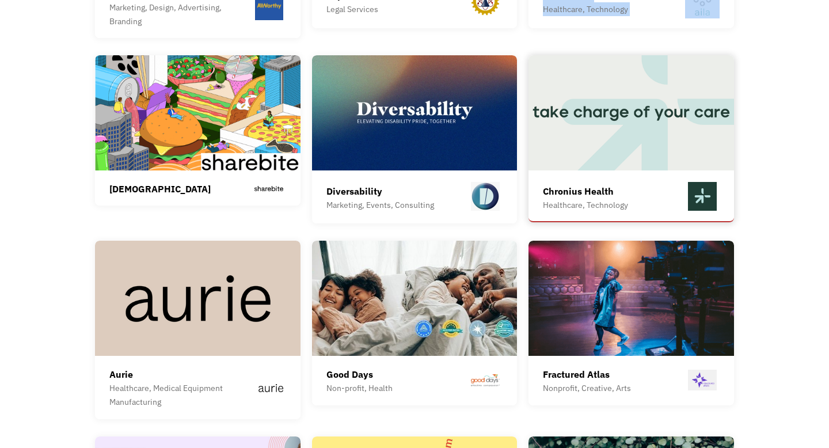
scroll to position [2728, 0]
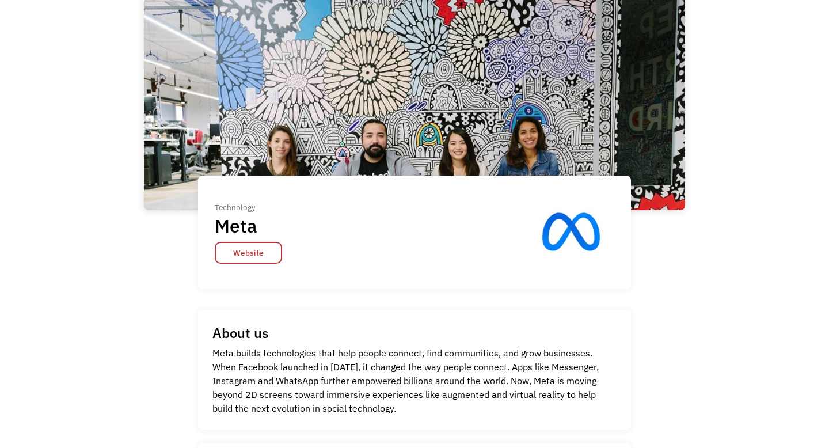
scroll to position [180, 0]
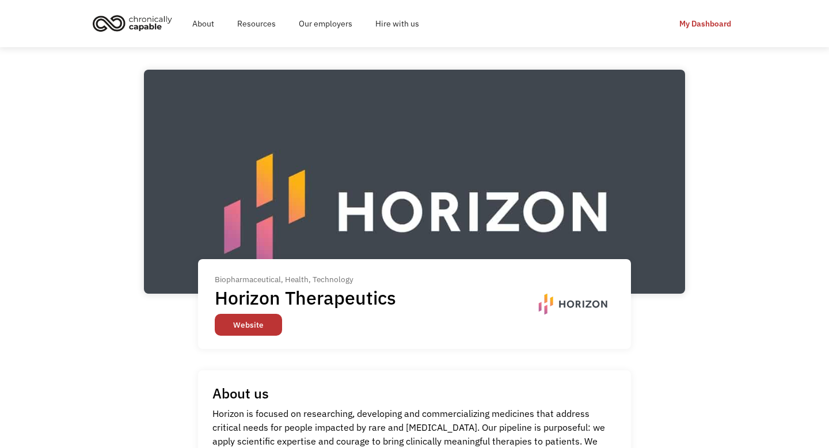
click at [279, 321] on link "Website" at bounding box center [248, 325] width 67 height 22
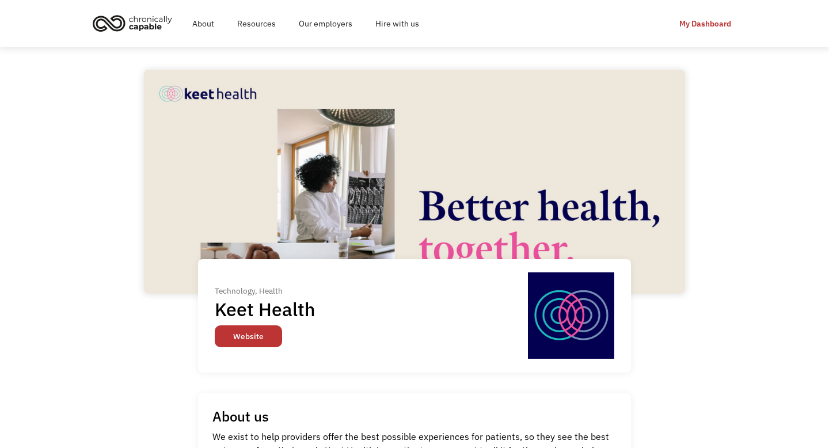
click at [254, 328] on link "Website" at bounding box center [248, 336] width 67 height 22
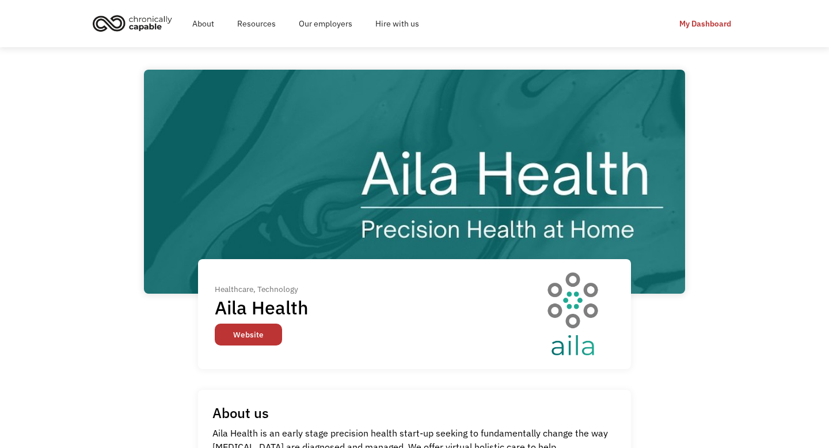
click at [259, 338] on link "Website" at bounding box center [248, 334] width 67 height 22
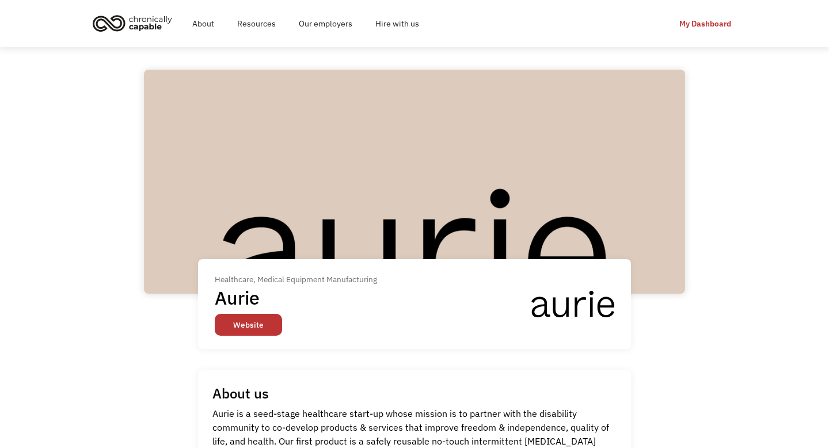
click at [252, 326] on link "Website" at bounding box center [248, 325] width 67 height 22
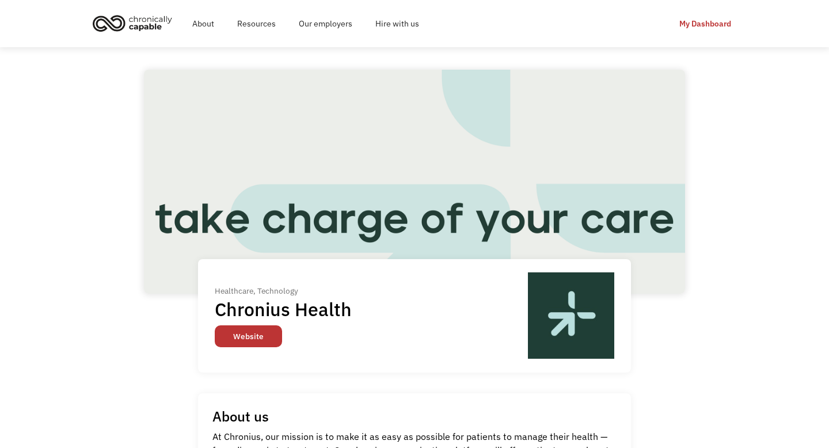
click at [250, 337] on link "Website" at bounding box center [248, 336] width 67 height 22
